Goal: Information Seeking & Learning: Learn about a topic

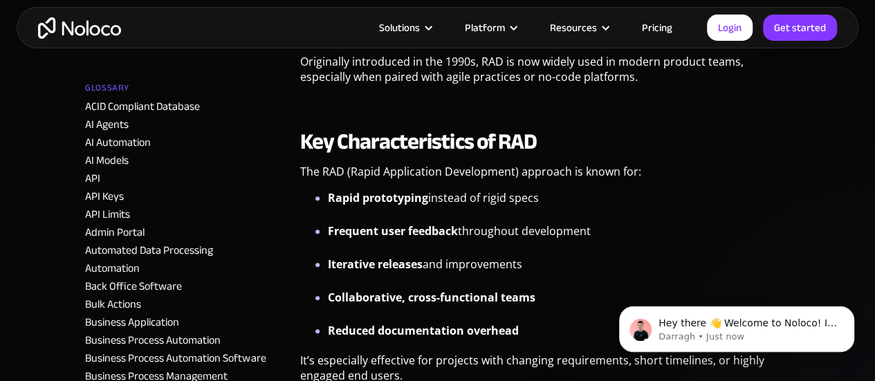
scroll to position [655, 0]
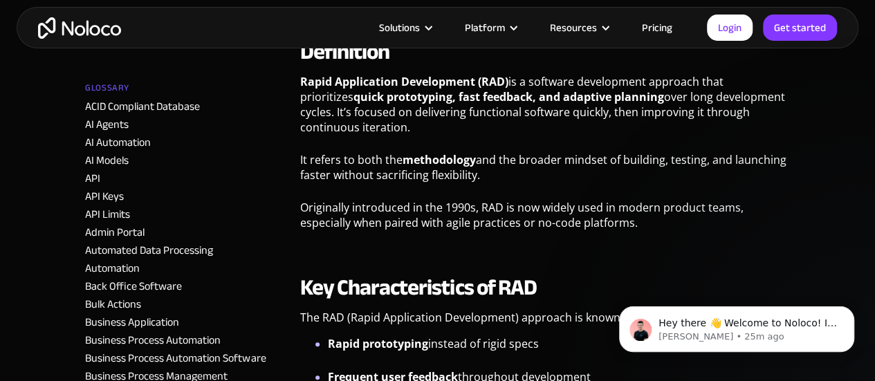
scroll to position [461, 0]
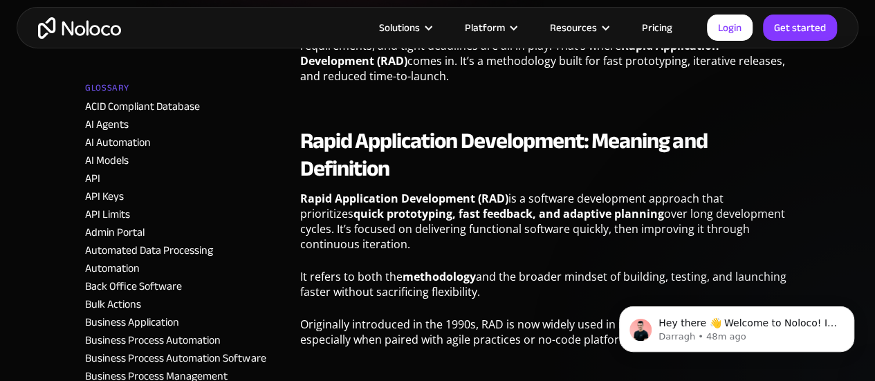
click at [527, 243] on p "Rapid Application Development (RAD) is a software development approach that pri…" at bounding box center [544, 226] width 489 height 71
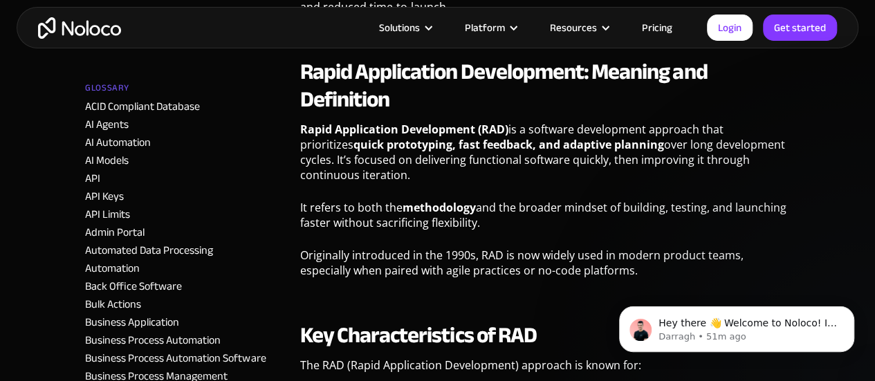
drag, startPoint x: 300, startPoint y: 129, endPoint x: 354, endPoint y: 173, distance: 69.3
click at [354, 173] on p "Rapid Application Development (RAD) is a software development approach that pri…" at bounding box center [544, 157] width 489 height 71
copy p "Rapid Application Development (RAD) is a software development approach that pri…"
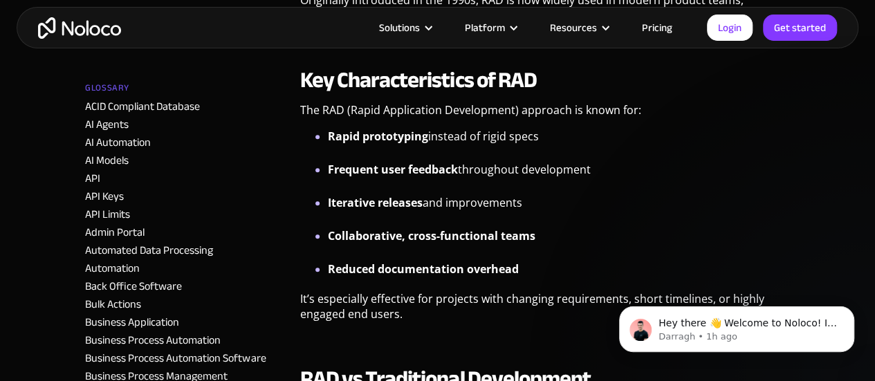
scroll to position [668, 0]
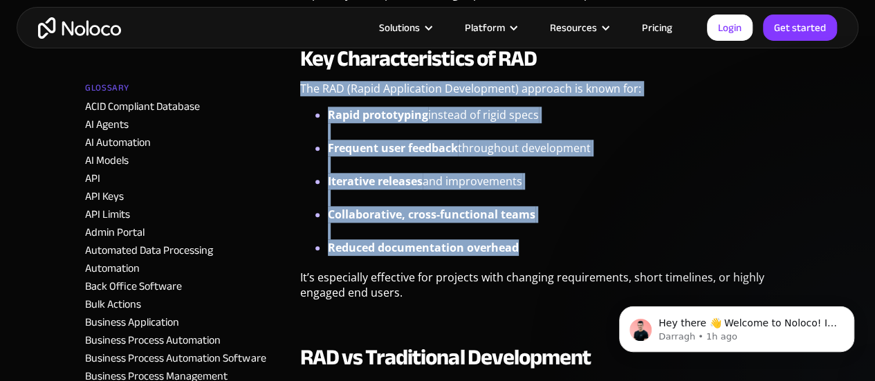
drag, startPoint x: 523, startPoint y: 251, endPoint x: 298, endPoint y: 96, distance: 272.9
copy div "The RAD (Rapid Application Development) approach is known for: Rapid prototypin…"
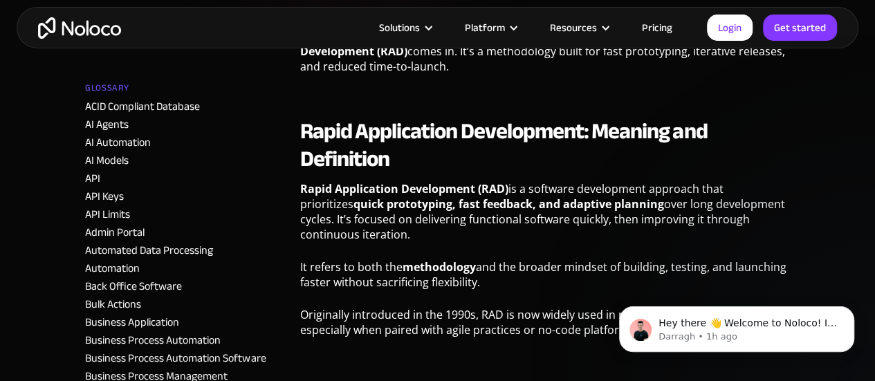
scroll to position [346, 0]
